Goal: Information Seeking & Learning: Find specific page/section

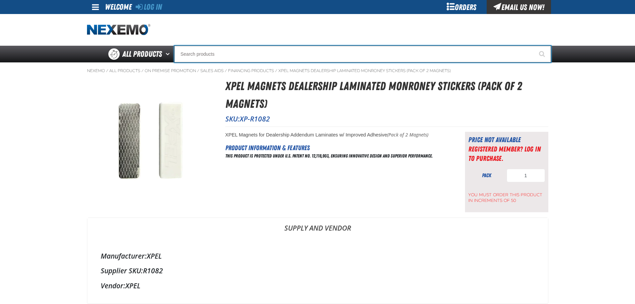
click at [193, 55] on input "Search" at bounding box center [362, 54] width 377 height 17
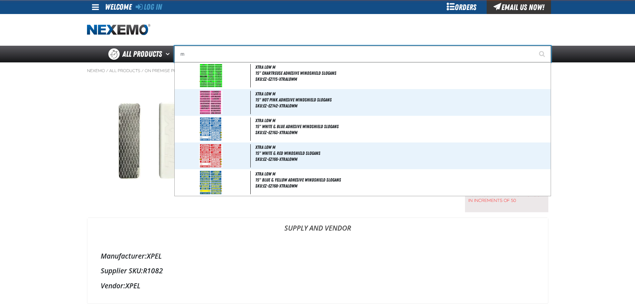
type input "mo"
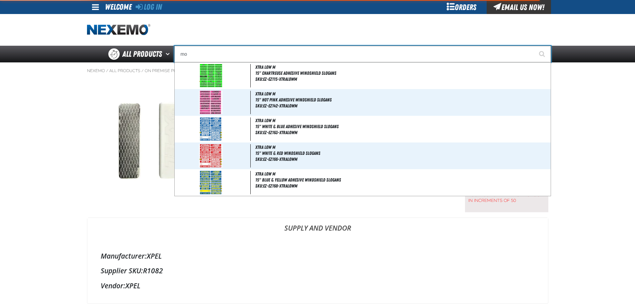
type input "moON ROOF"
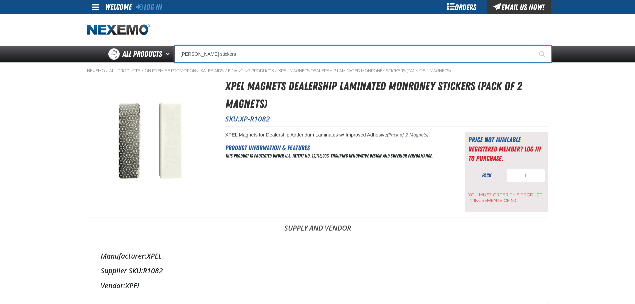
type input "moroney stickers"
click at [534, 46] on button "Start Searching" at bounding box center [542, 54] width 17 height 17
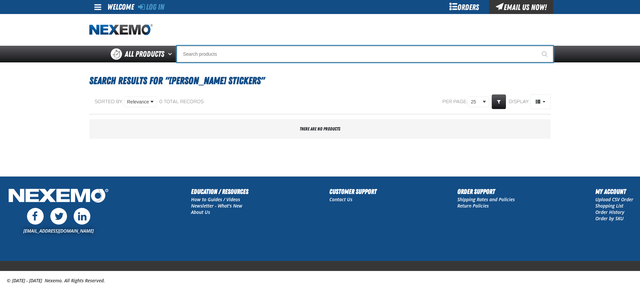
click at [236, 58] on input "Search" at bounding box center [365, 54] width 377 height 17
click at [222, 53] on input "Search" at bounding box center [365, 54] width 377 height 17
type input "sleves"
click at [537, 46] on button "Start Searching" at bounding box center [545, 54] width 17 height 17
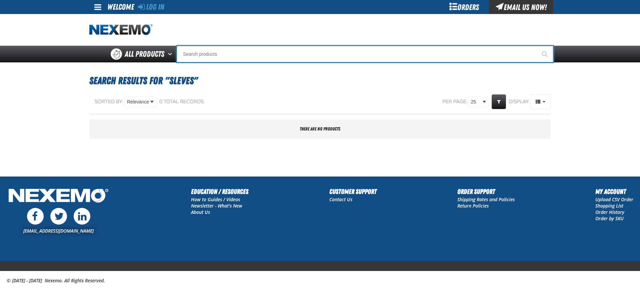
click at [221, 58] on input "Search" at bounding box center [365, 54] width 377 height 17
click at [216, 55] on input "Search" at bounding box center [365, 54] width 377 height 17
type input "catalogs"
click at [537, 46] on button "Start Searching" at bounding box center [545, 54] width 17 height 17
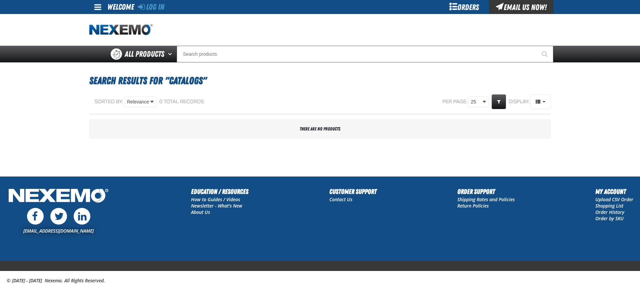
click at [463, 8] on div "Orders" at bounding box center [464, 7] width 50 height 14
